Goal: Transaction & Acquisition: Purchase product/service

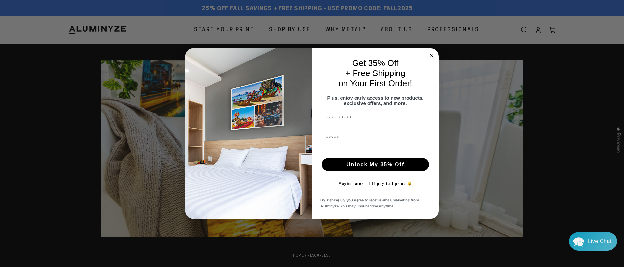
click at [432, 54] on icon "Close dialog" at bounding box center [431, 55] width 3 height 3
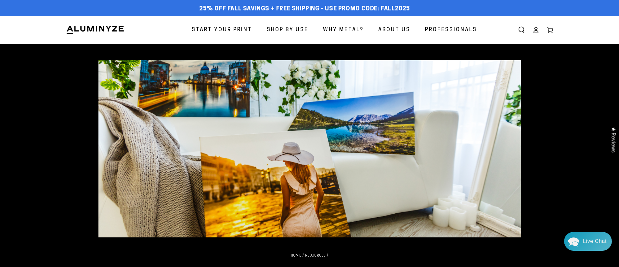
click at [396, 27] on span "About Us" at bounding box center [394, 29] width 32 height 9
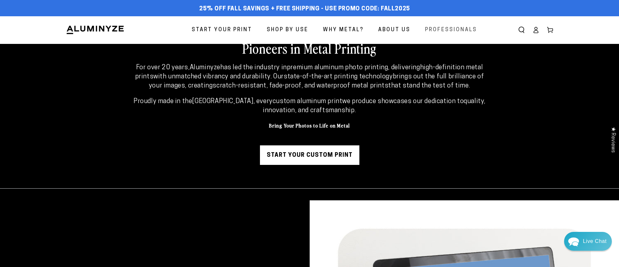
click at [441, 28] on span "Professionals" at bounding box center [451, 29] width 52 height 9
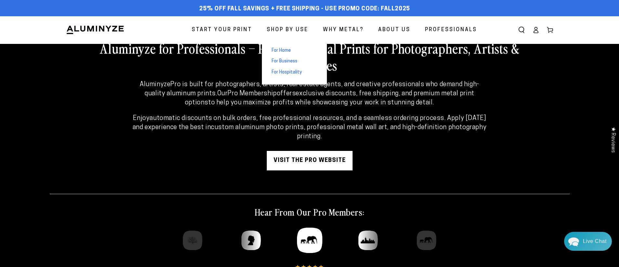
click at [288, 50] on span "For Home" at bounding box center [281, 50] width 19 height 7
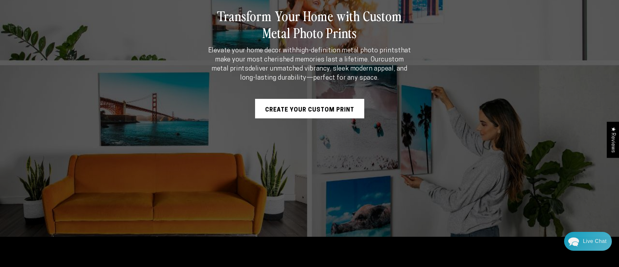
scroll to position [135, 0]
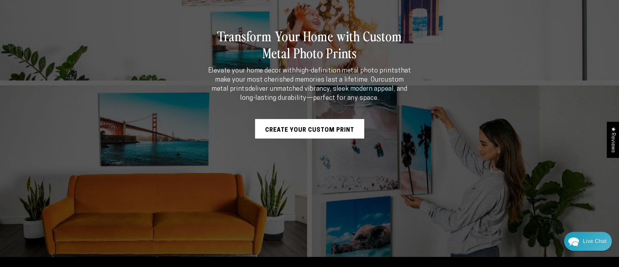
click at [310, 132] on link "Create Your Custom Print" at bounding box center [309, 129] width 109 height 20
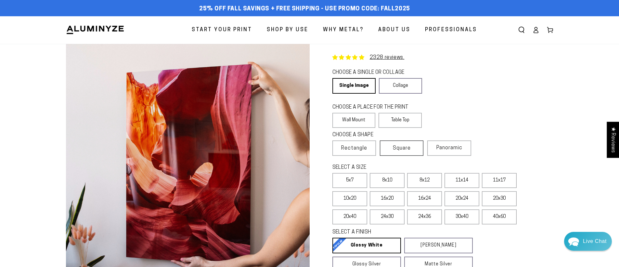
click at [402, 146] on span "Square" at bounding box center [402, 148] width 18 height 8
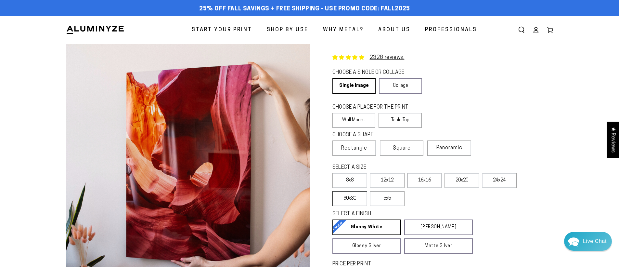
click at [355, 199] on label "30x30" at bounding box center [350, 198] width 35 height 15
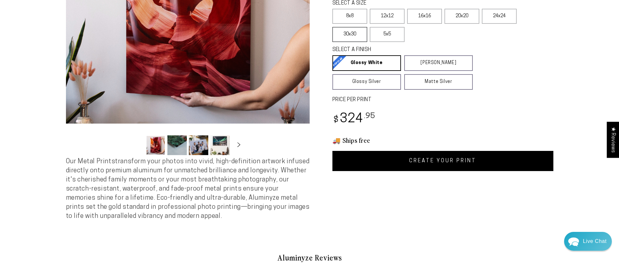
scroll to position [165, 0]
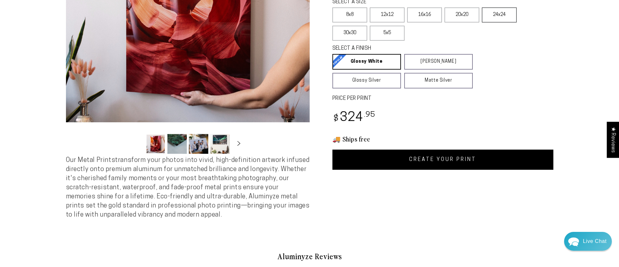
click at [509, 12] on label "24x24" at bounding box center [499, 14] width 35 height 15
click at [473, 13] on label "20x20" at bounding box center [462, 14] width 35 height 15
click at [361, 37] on label "30x30" at bounding box center [350, 33] width 35 height 15
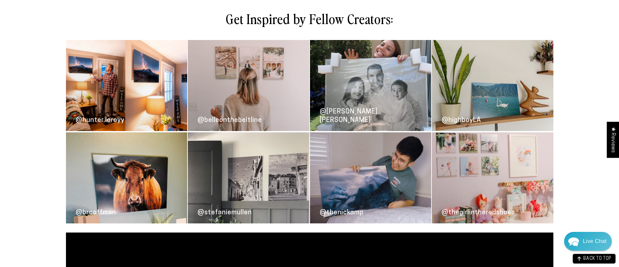
scroll to position [637, 0]
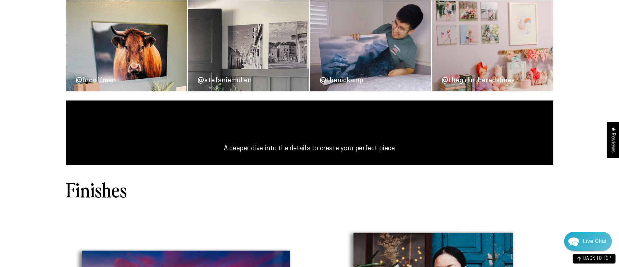
click at [367, 149] on p "A deeper dive into the details to create your perfect piece" at bounding box center [309, 148] width 415 height 9
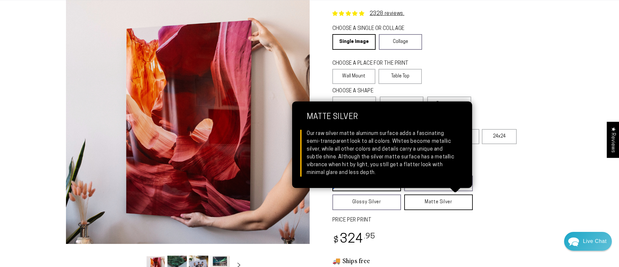
scroll to position [48, 0]
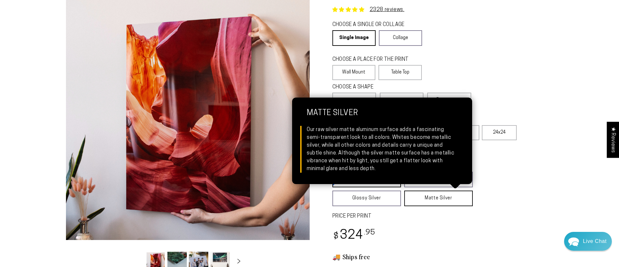
click at [426, 201] on link "Matte Silver Matte Silver Our raw silver matte aluminum surface adds a fascinat…" at bounding box center [438, 199] width 69 height 16
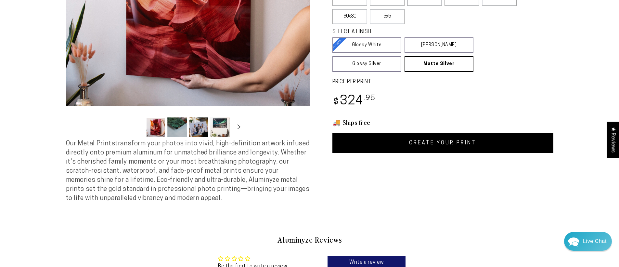
scroll to position [192, 0]
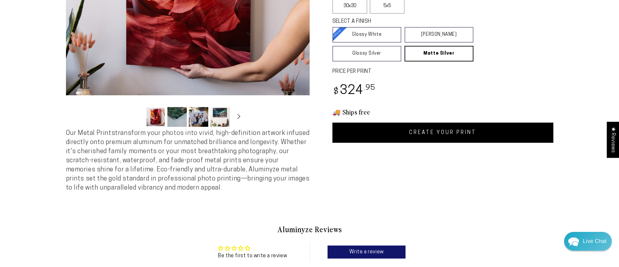
click at [413, 133] on link "CREATE YOUR PRINT" at bounding box center [443, 133] width 221 height 20
